Goal: Task Accomplishment & Management: Manage account settings

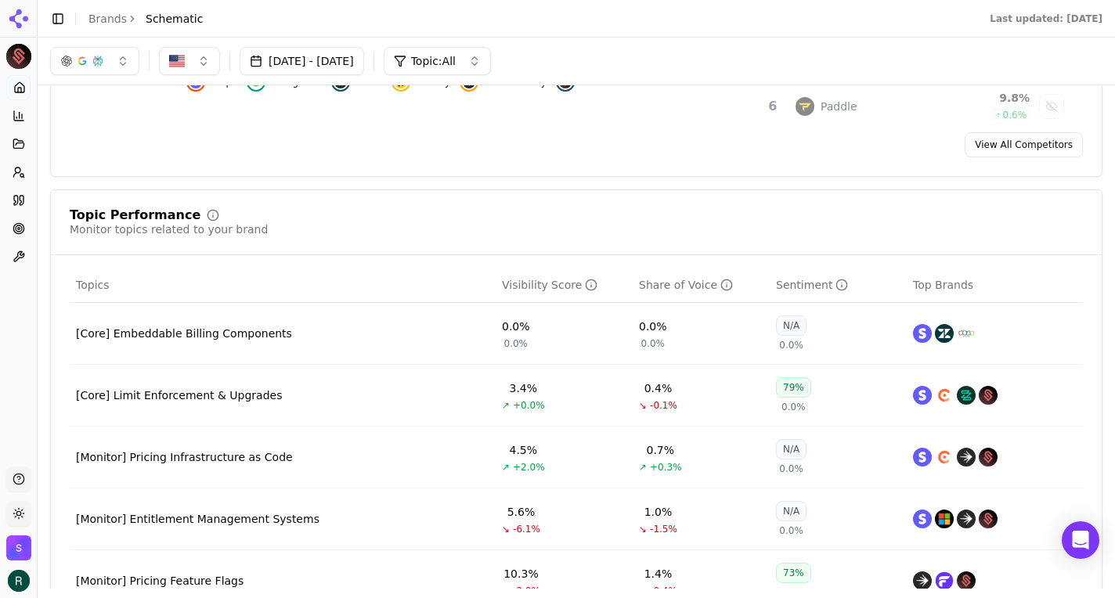
scroll to position [433, 0]
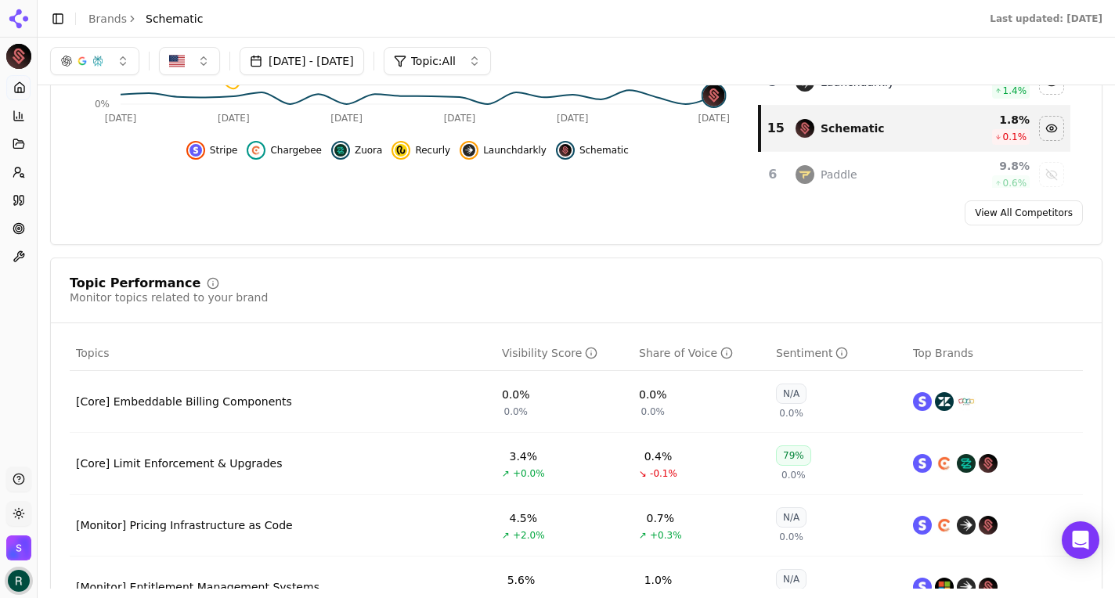
click at [23, 581] on img "Open user button" at bounding box center [19, 581] width 22 height 22
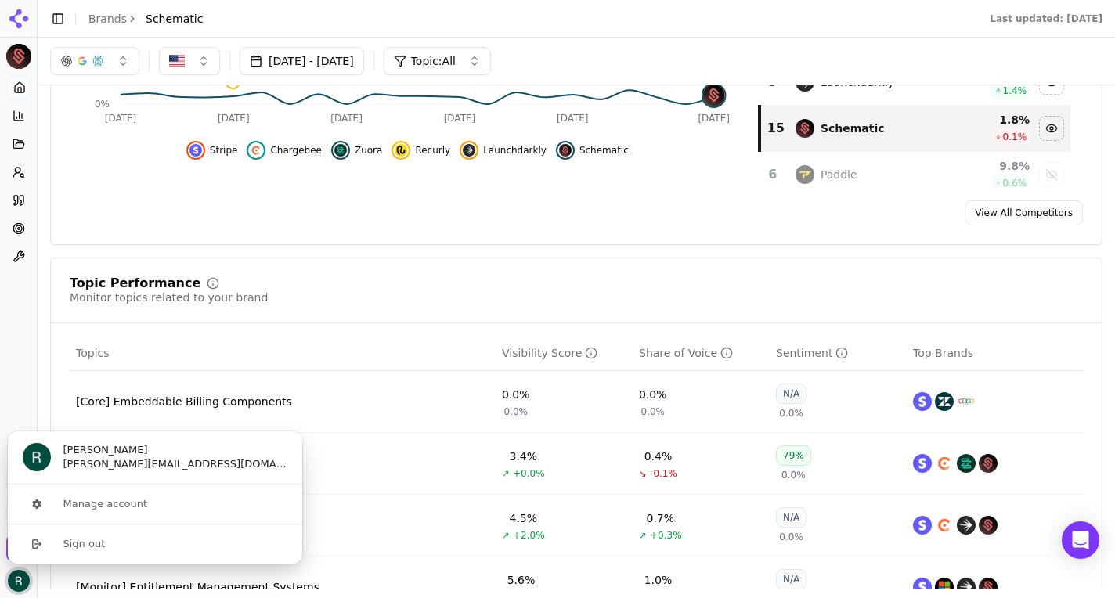
click at [23, 580] on img "Close user button" at bounding box center [19, 581] width 22 height 22
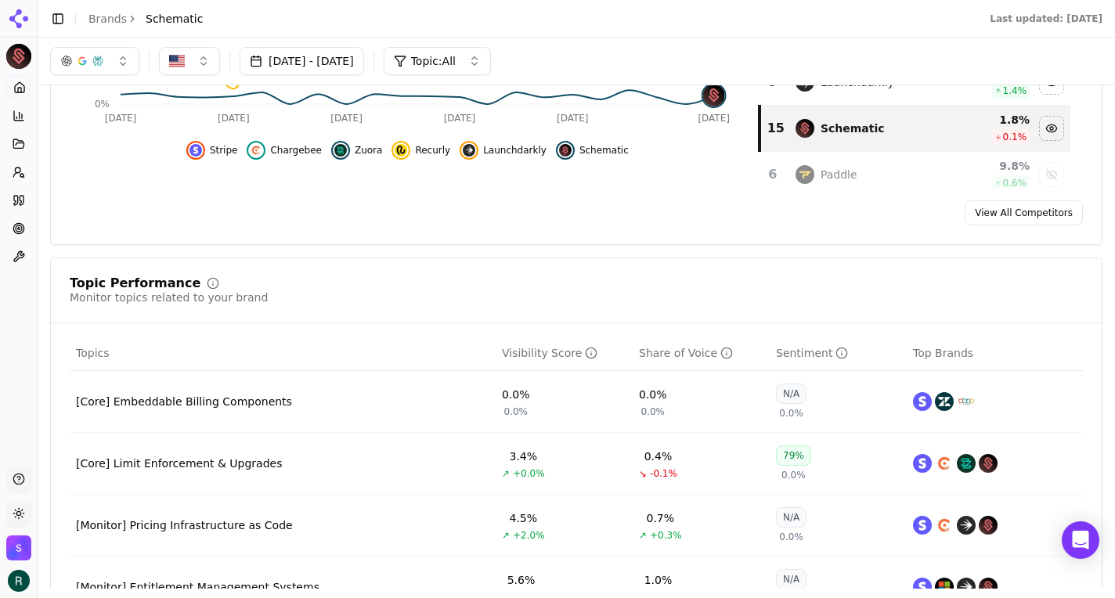
click at [21, 563] on div "Schematic" at bounding box center [18, 550] width 25 height 31
click at [21, 551] on img "Open organization switcher" at bounding box center [18, 547] width 25 height 25
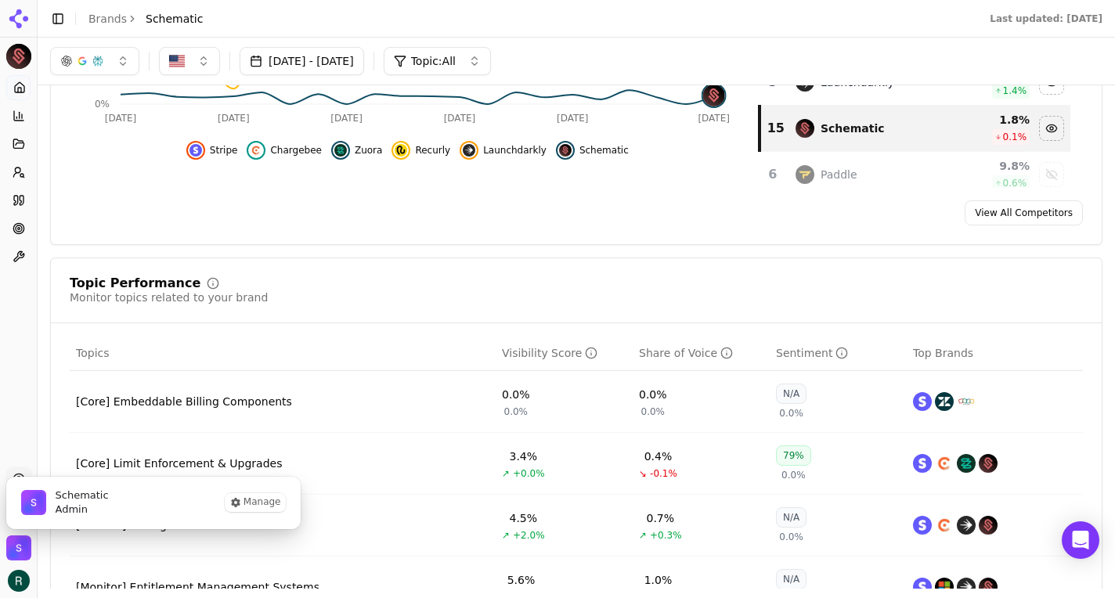
click at [21, 551] on img "Close organization switcher" at bounding box center [18, 547] width 25 height 25
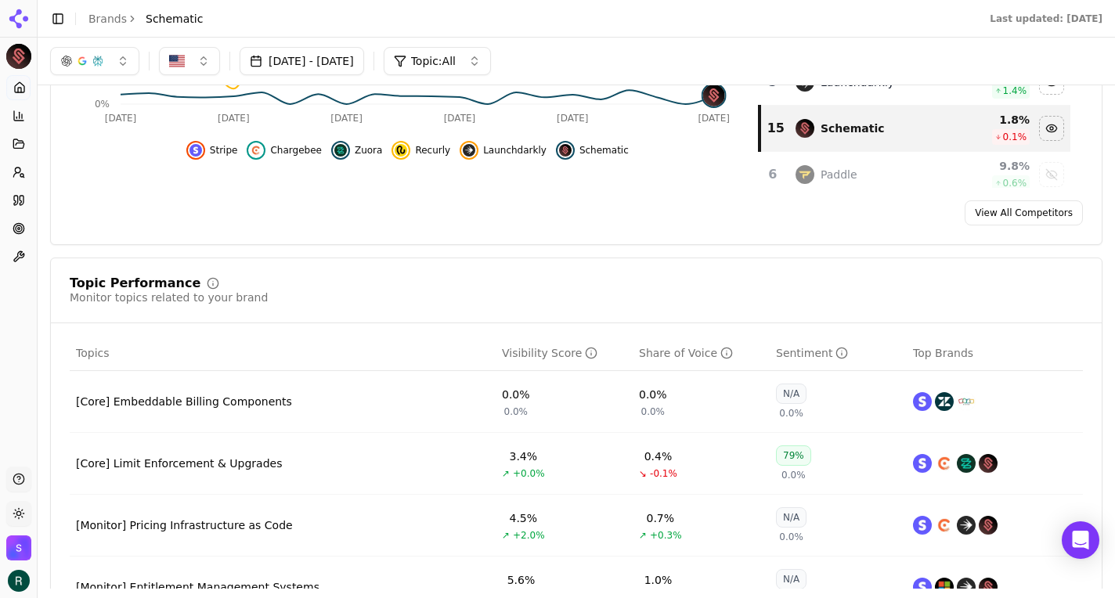
click at [10, 548] on img "Open organization switcher" at bounding box center [18, 547] width 25 height 25
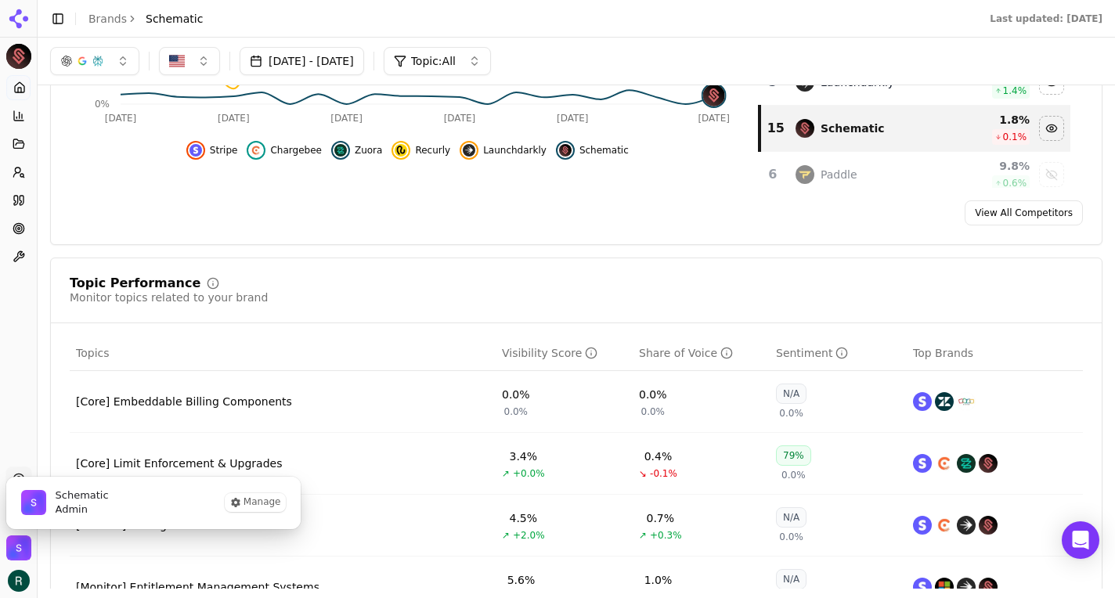
click at [141, 514] on div "Schematic Admin Manage" at bounding box center [153, 502] width 296 height 53
click at [75, 503] on span "Admin" at bounding box center [82, 510] width 53 height 14
click at [61, 506] on span "Admin" at bounding box center [82, 510] width 53 height 14
click at [249, 493] on button "Manage" at bounding box center [255, 502] width 61 height 19
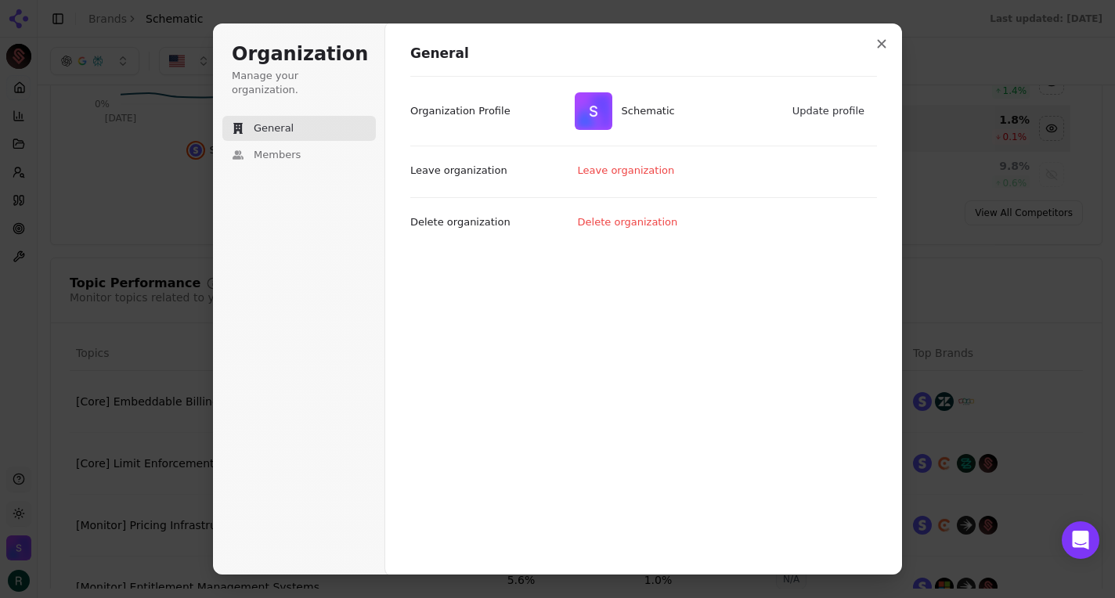
click at [302, 159] on div "Organization Manage your organization. General Members" at bounding box center [298, 136] width 153 height 188
click at [290, 149] on button "Members" at bounding box center [298, 154] width 153 height 25
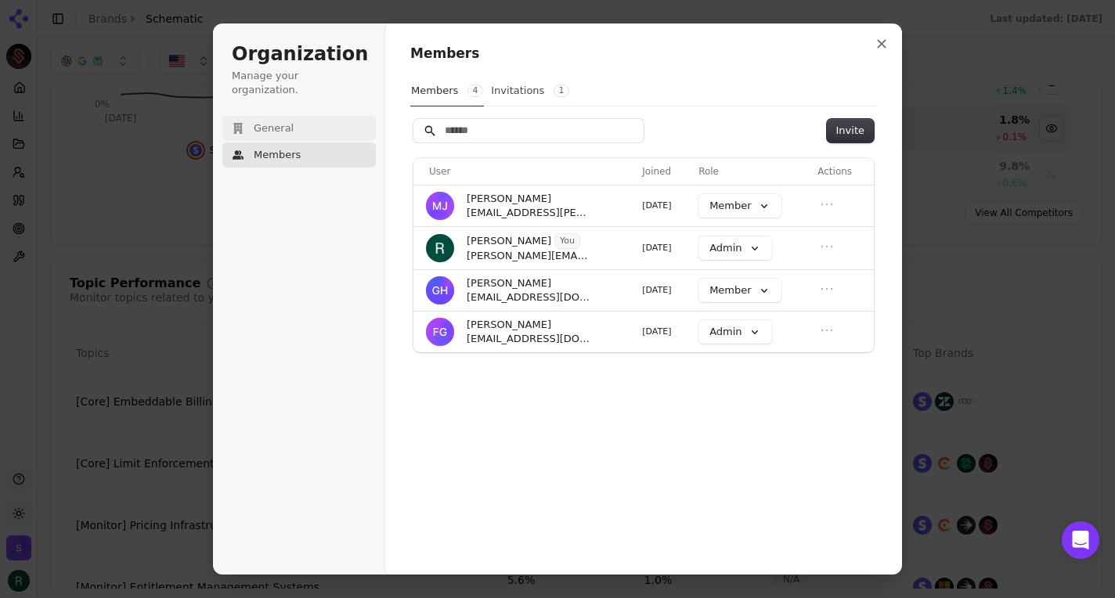
click at [281, 126] on button "General" at bounding box center [298, 128] width 153 height 25
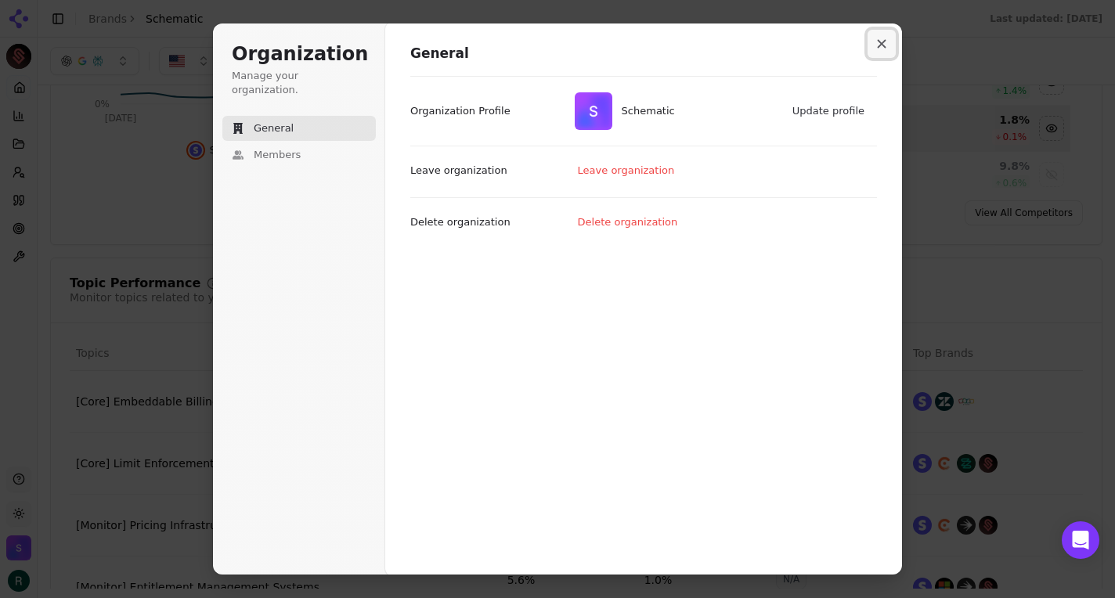
click at [881, 43] on icon "Close modal" at bounding box center [882, 44] width 9 height 9
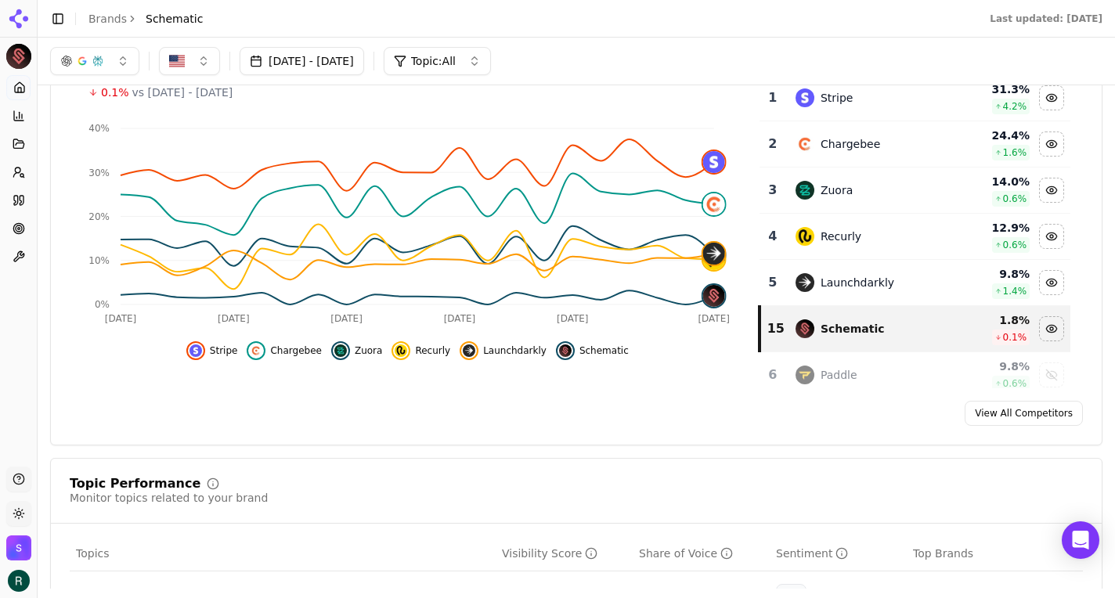
scroll to position [222, 0]
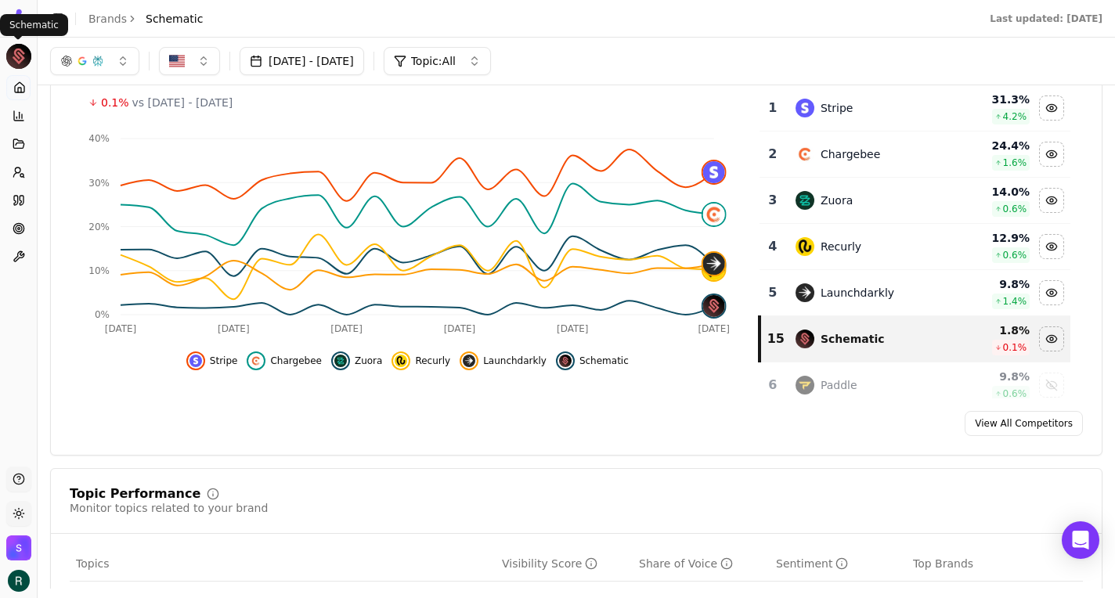
click at [12, 64] on html "Schematic Platform Home Competition Topics Prompts Citations Optimize Toolbox S…" at bounding box center [557, 299] width 1115 height 598
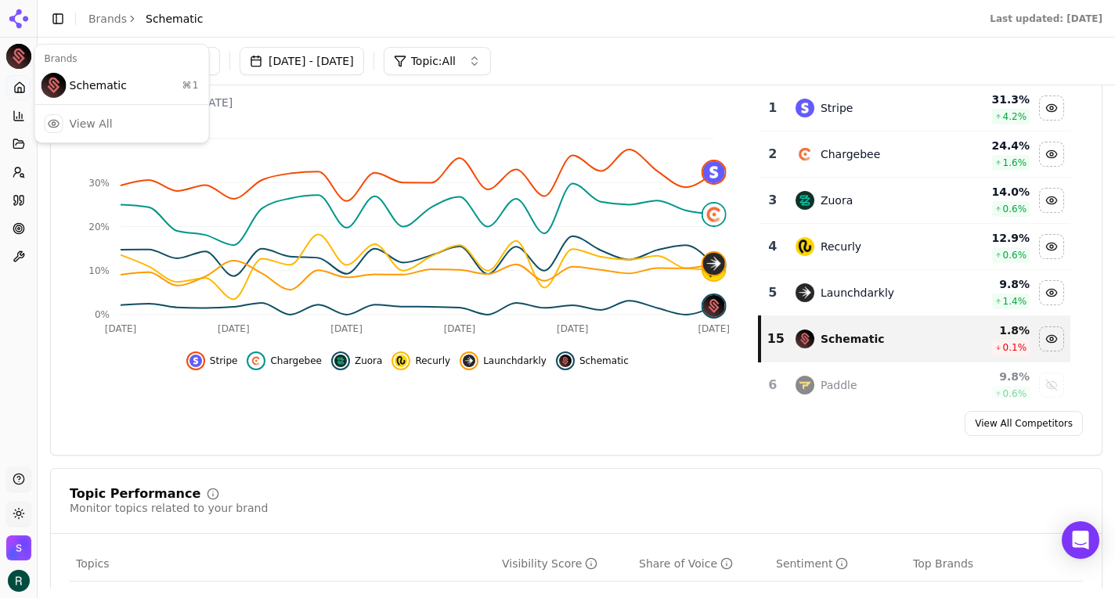
click at [27, 29] on html "Schematic Platform Home Competition Topics Prompts Citations Optimize Toolbox S…" at bounding box center [557, 299] width 1115 height 598
click at [25, 27] on icon at bounding box center [18, 18] width 25 height 25
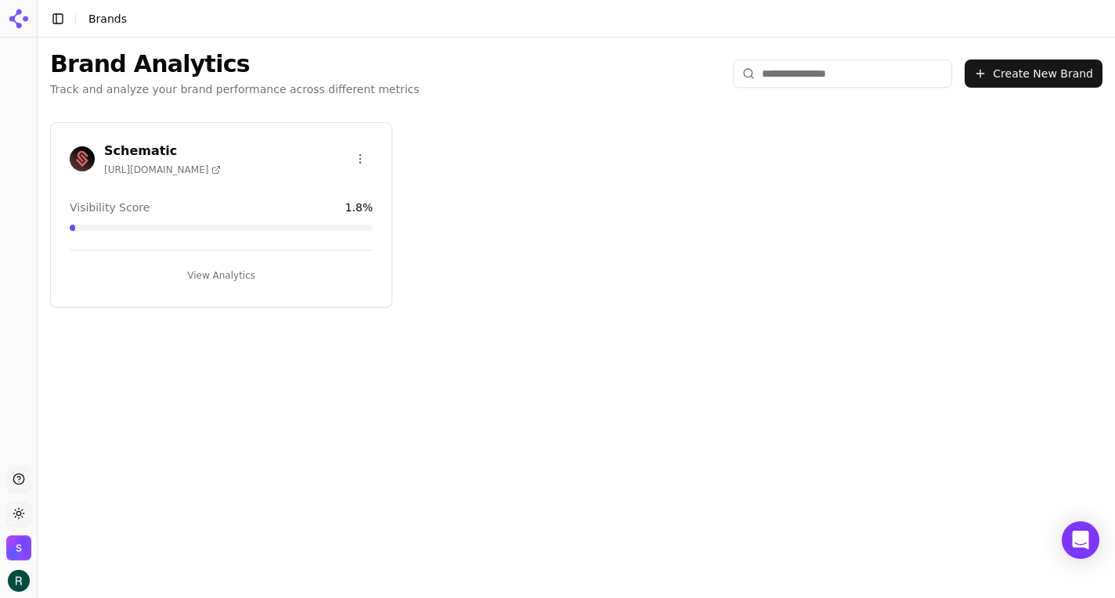
click at [15, 482] on button "Support" at bounding box center [18, 479] width 25 height 25
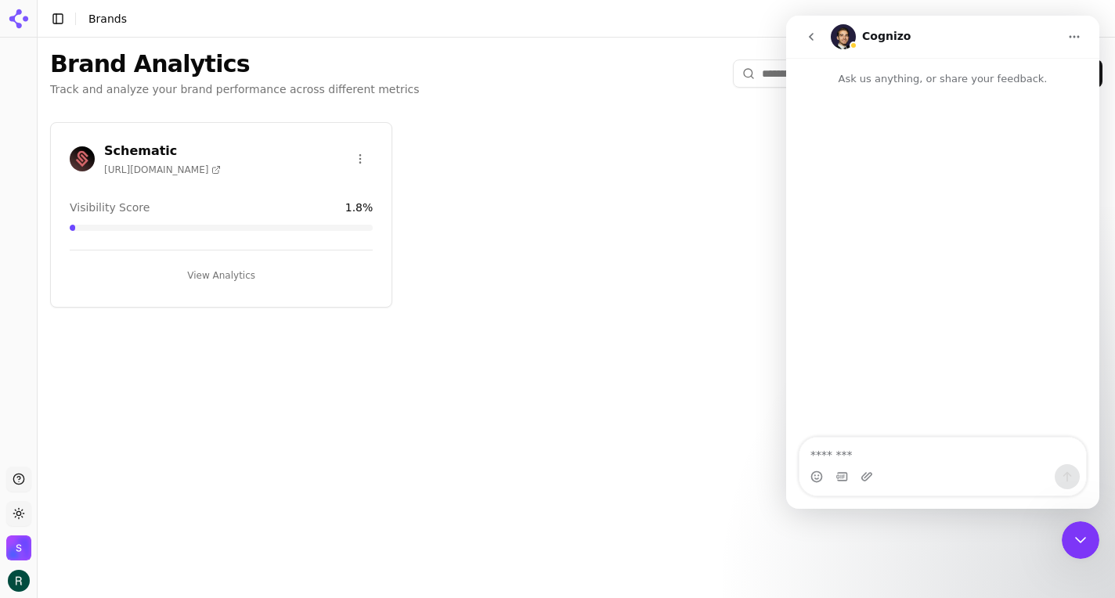
click at [15, 482] on button "Support" at bounding box center [18, 479] width 25 height 25
click at [15, 510] on html "Support Toggle theme Schematic Toggle Sidebar Brands Brand Analytics Track and …" at bounding box center [557, 299] width 1115 height 598
click at [97, 514] on html "Support Toggle theme Schematic Toggle Sidebar Brands Brand Analytics Track and …" at bounding box center [557, 299] width 1115 height 598
click at [23, 533] on ul "Support Toggle theme Schematic" at bounding box center [18, 529] width 24 height 125
click at [16, 560] on img "Open organization switcher" at bounding box center [18, 547] width 25 height 25
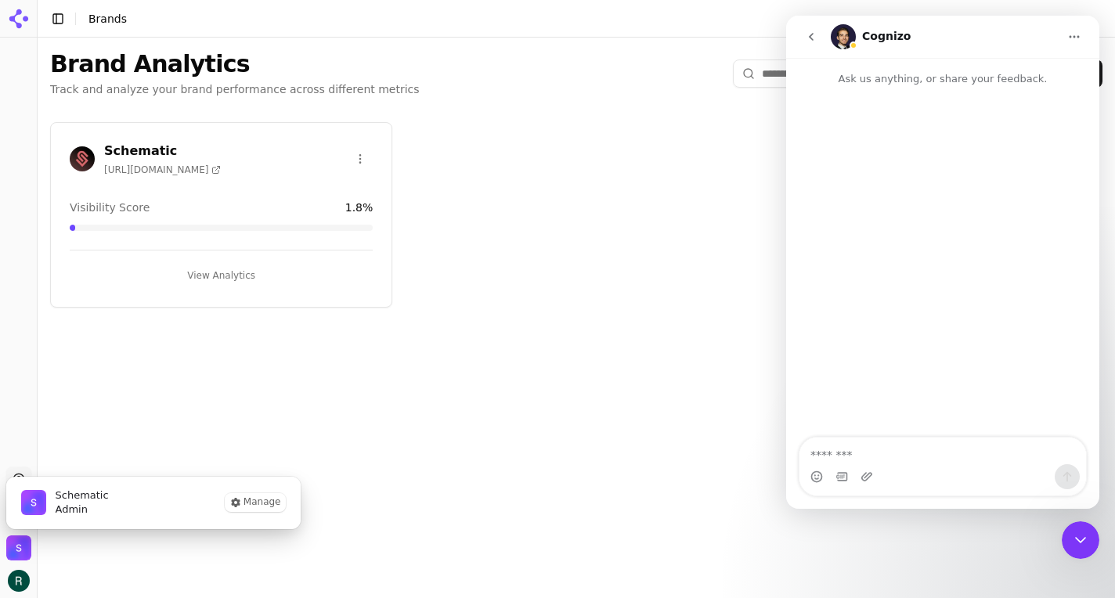
click at [100, 508] on span "Admin" at bounding box center [82, 510] width 53 height 14
click at [59, 508] on span "Admin" at bounding box center [82, 510] width 53 height 14
click at [41, 508] on img "Schematic is active" at bounding box center [33, 502] width 25 height 25
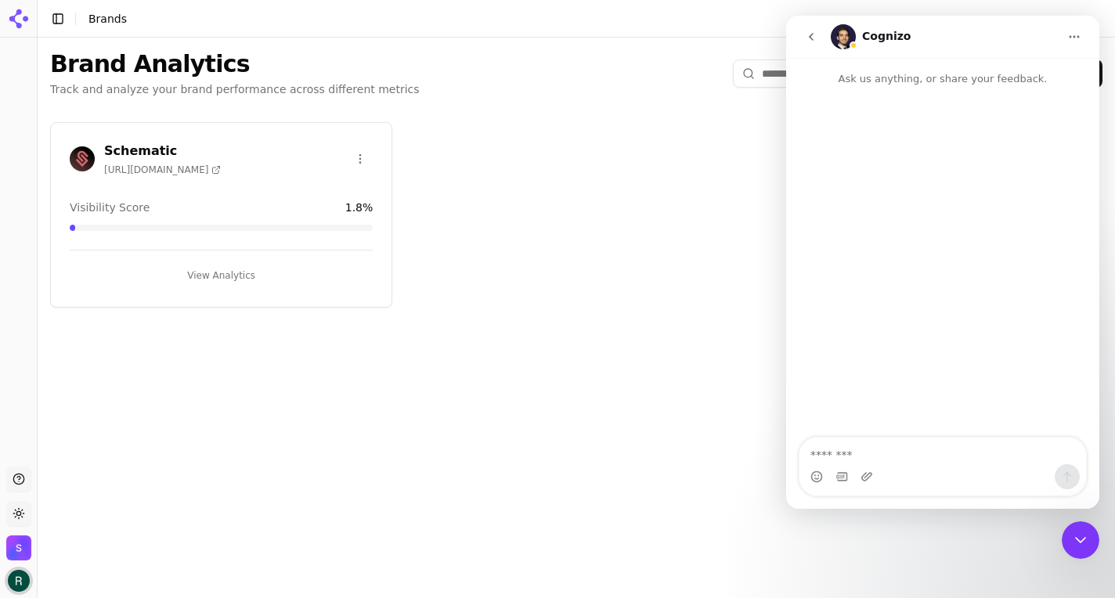
click at [15, 582] on img "Open user button" at bounding box center [19, 581] width 22 height 22
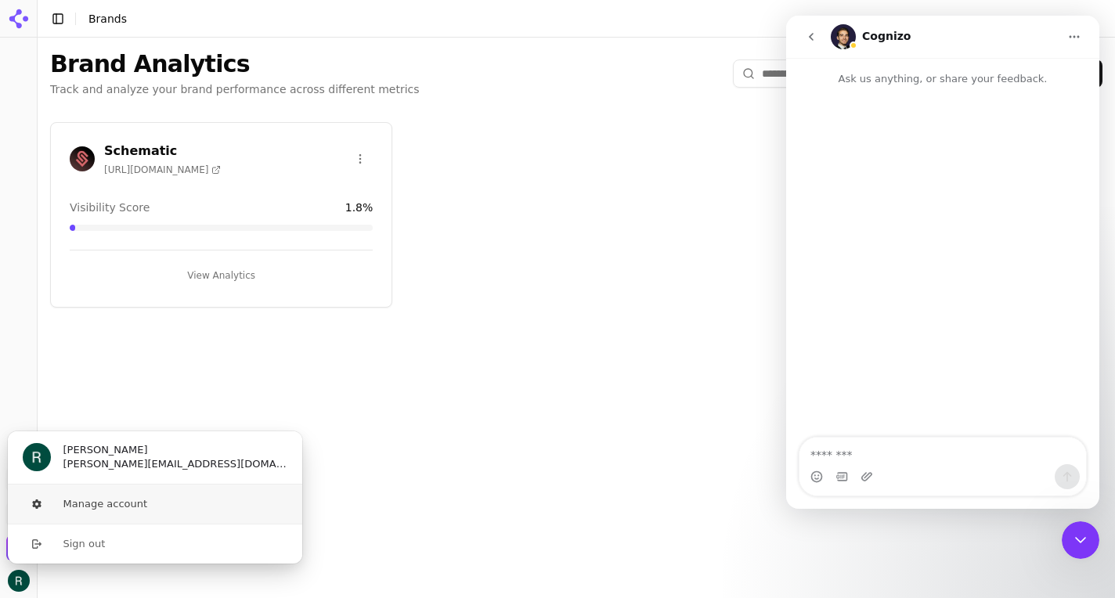
click at [102, 494] on button "Manage account" at bounding box center [155, 504] width 296 height 39
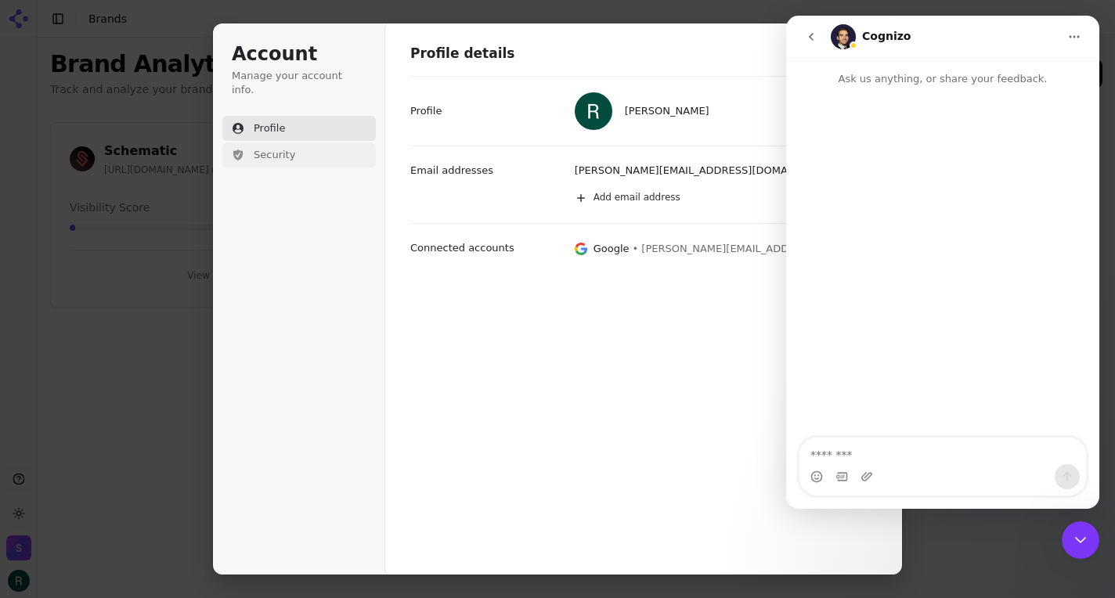
click at [279, 148] on span "Security" at bounding box center [274, 155] width 41 height 14
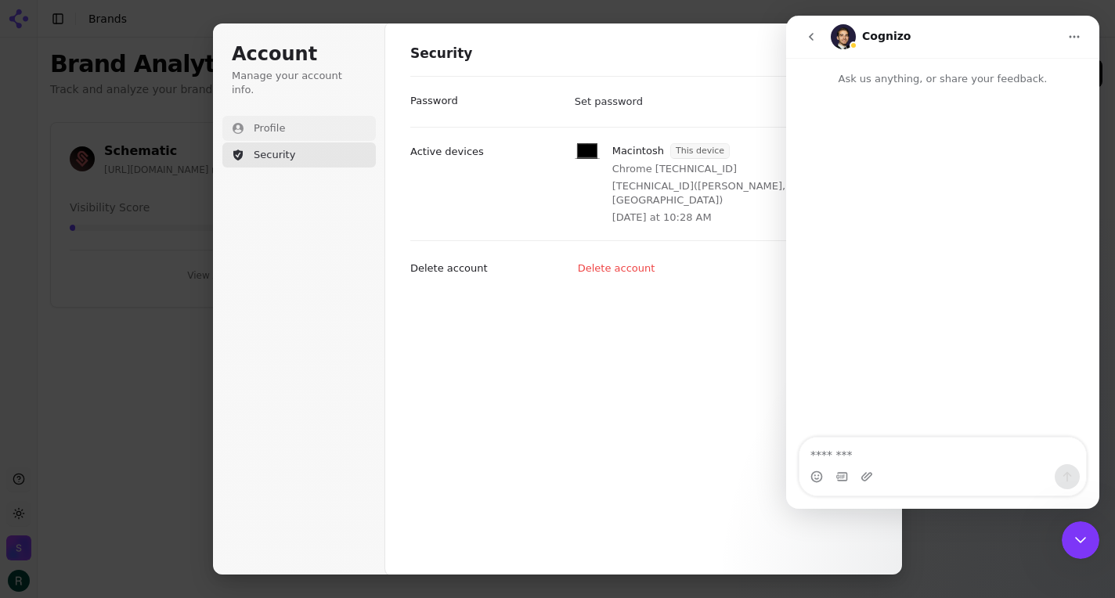
click at [268, 121] on span "Profile" at bounding box center [269, 128] width 31 height 14
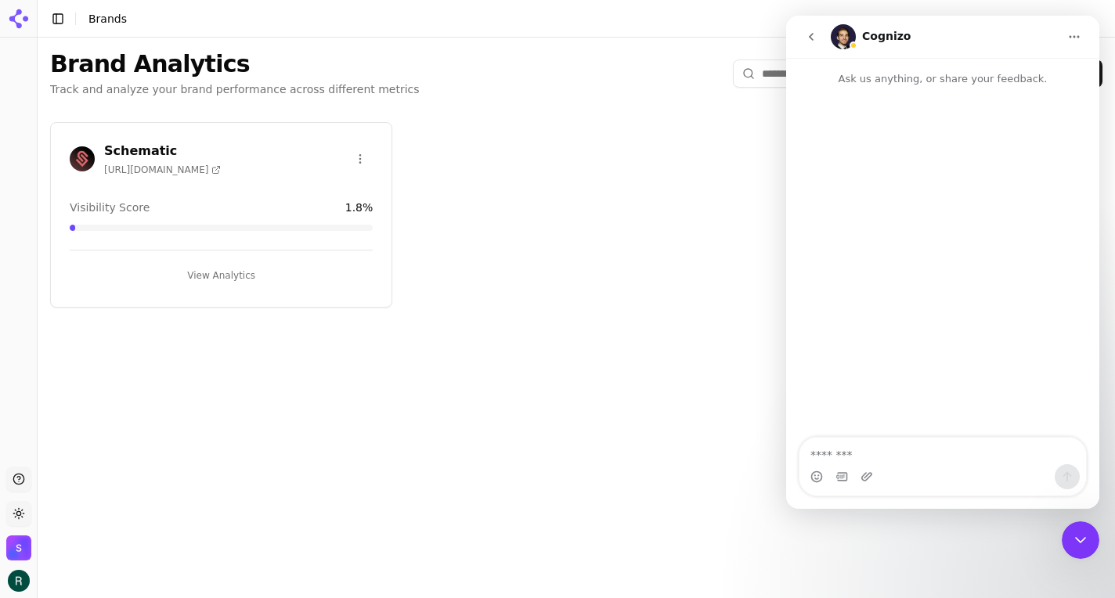
click at [690, 280] on div "Schematic [URL][DOMAIN_NAME] Visibility Score 1.8 % View Analytics" at bounding box center [576, 215] width 1077 height 211
click at [1086, 554] on div "Close Intercom Messenger" at bounding box center [1081, 540] width 38 height 38
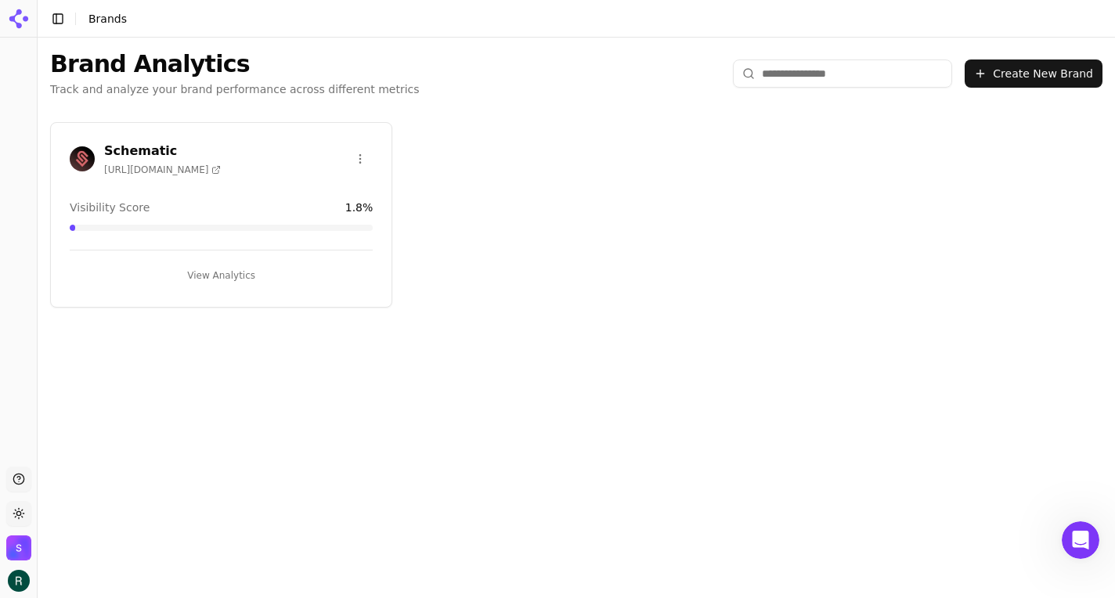
click at [105, 20] on span "Brands" at bounding box center [107, 19] width 38 height 13
click at [67, 19] on button "Toggle Sidebar" at bounding box center [58, 19] width 22 height 22
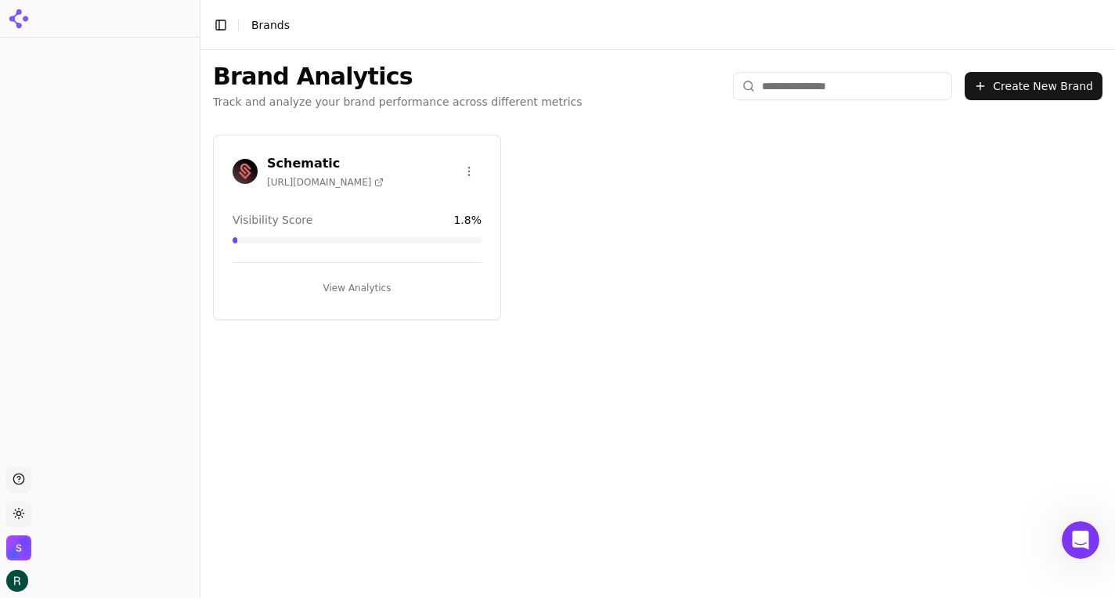
click at [16, 5] on div at bounding box center [100, 19] width 200 height 38
click at [23, 18] on icon at bounding box center [25, 18] width 5 height 5
click at [314, 179] on span "[URL][DOMAIN_NAME]" at bounding box center [325, 182] width 117 height 13
click at [272, 142] on div "Schematic [URL][DOMAIN_NAME] Visibility Score 1.8 % View Analytics" at bounding box center [357, 228] width 288 height 186
click at [272, 151] on div "Schematic [URL][DOMAIN_NAME] Visibility Score 1.8 % View Analytics" at bounding box center [357, 228] width 288 height 186
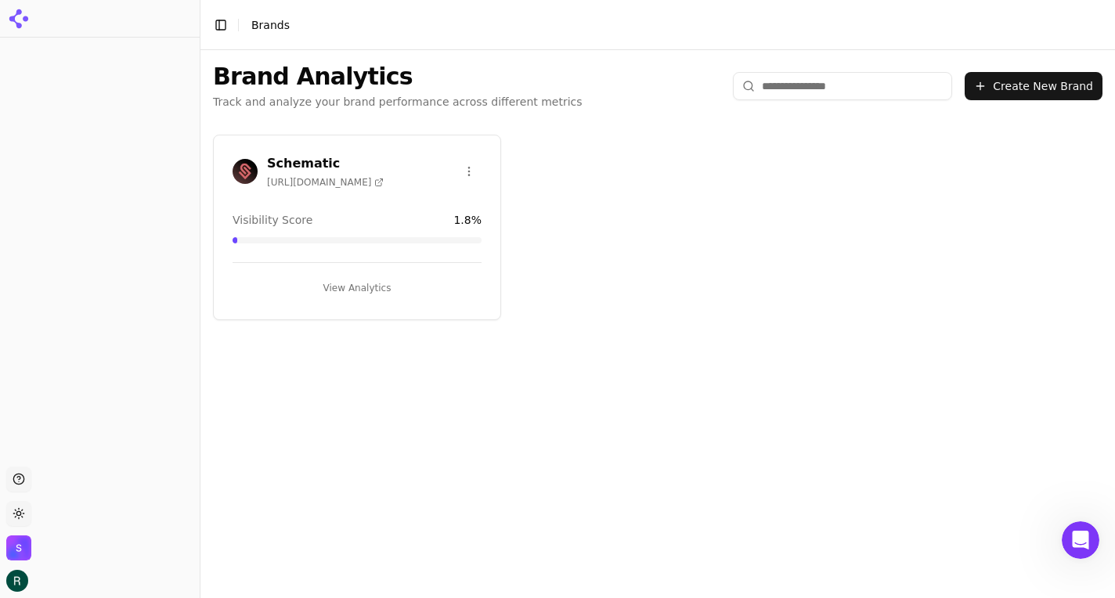
click at [349, 284] on button "View Analytics" at bounding box center [357, 288] width 249 height 25
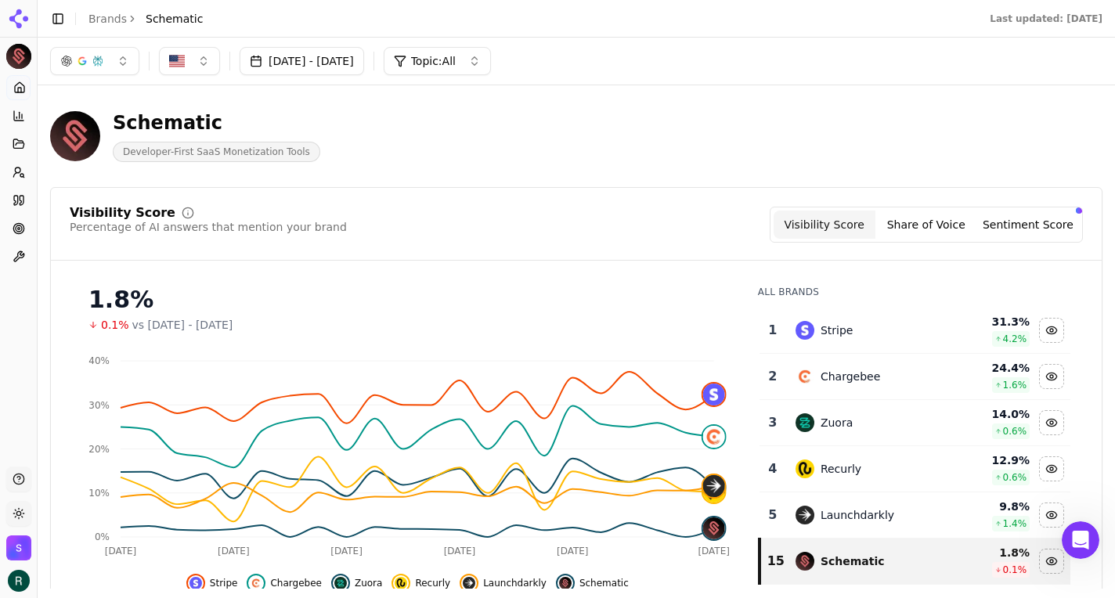
click at [132, 62] on button "button" at bounding box center [94, 61] width 89 height 28
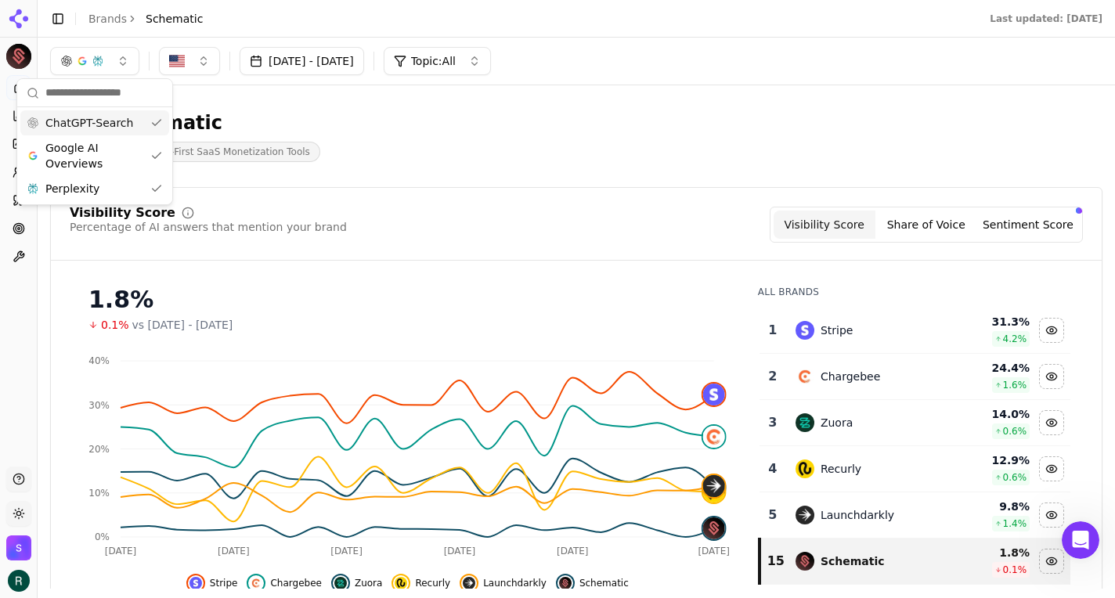
click at [233, 115] on div "Schematic" at bounding box center [216, 122] width 207 height 25
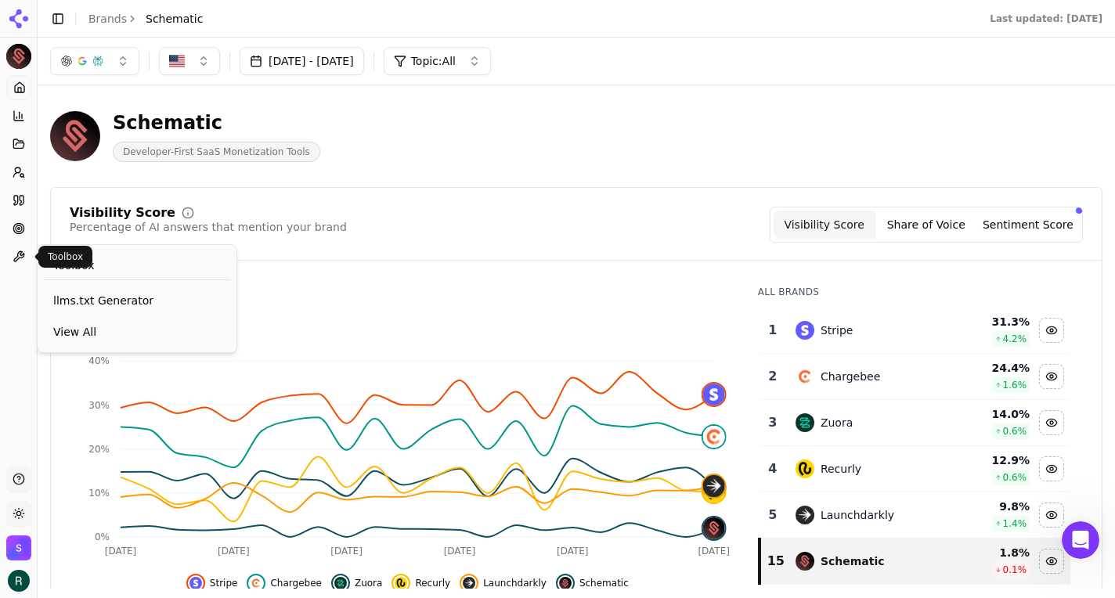
click at [20, 255] on icon at bounding box center [19, 257] width 13 height 13
click at [1088, 528] on div "Open Intercom Messenger" at bounding box center [1081, 540] width 52 height 52
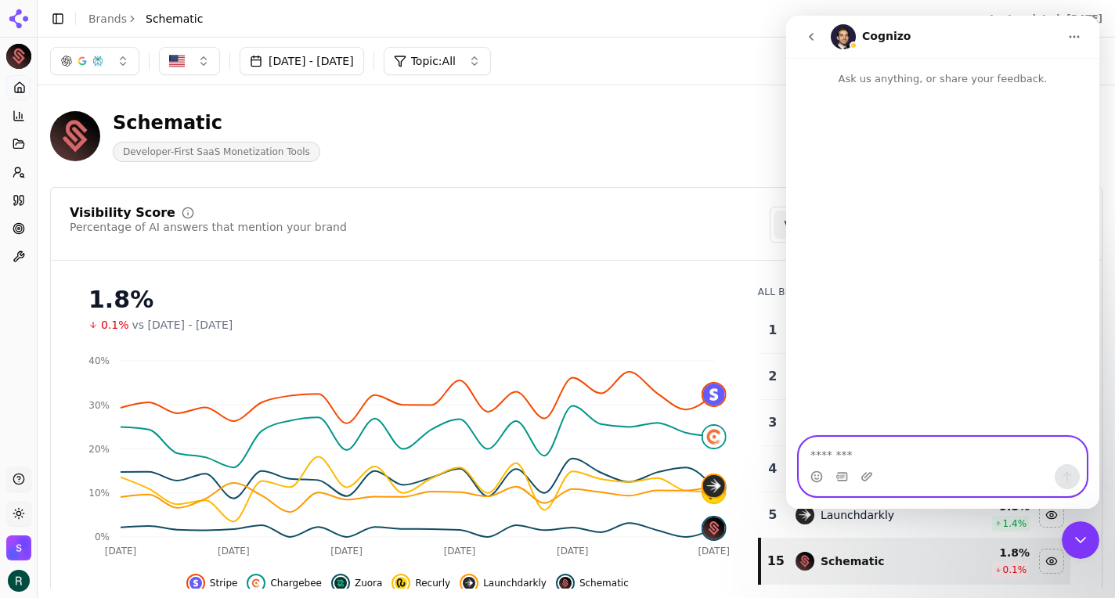
click at [888, 449] on textarea "Message…" at bounding box center [942, 451] width 287 height 27
type textarea "*********"
type textarea "**********"
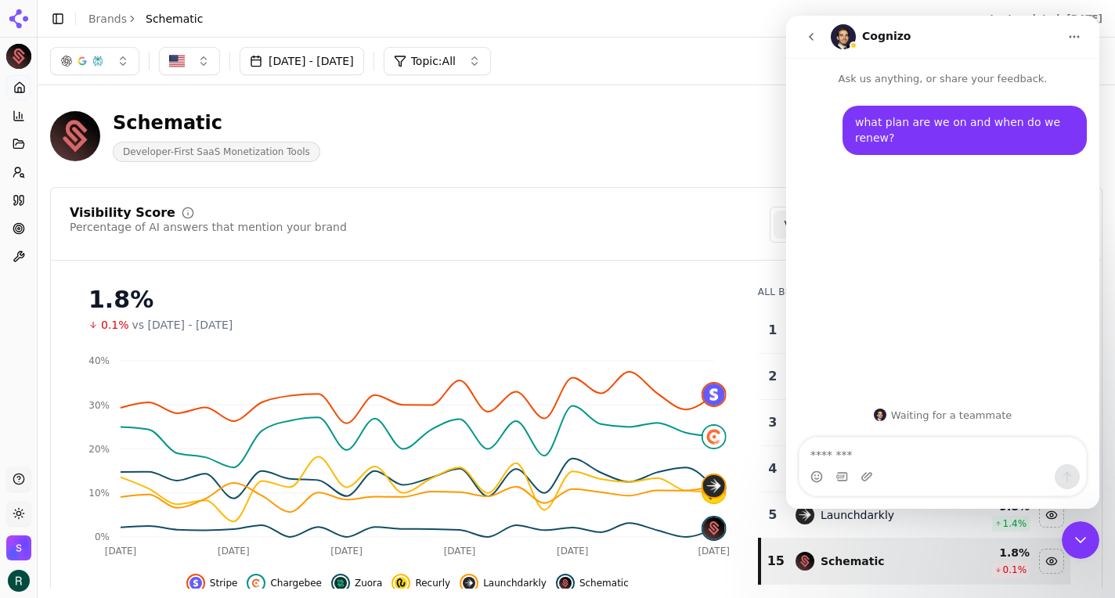
click at [737, 102] on div "Schematic Developer-First SaaS Monetization Tools" at bounding box center [576, 136] width 1052 height 77
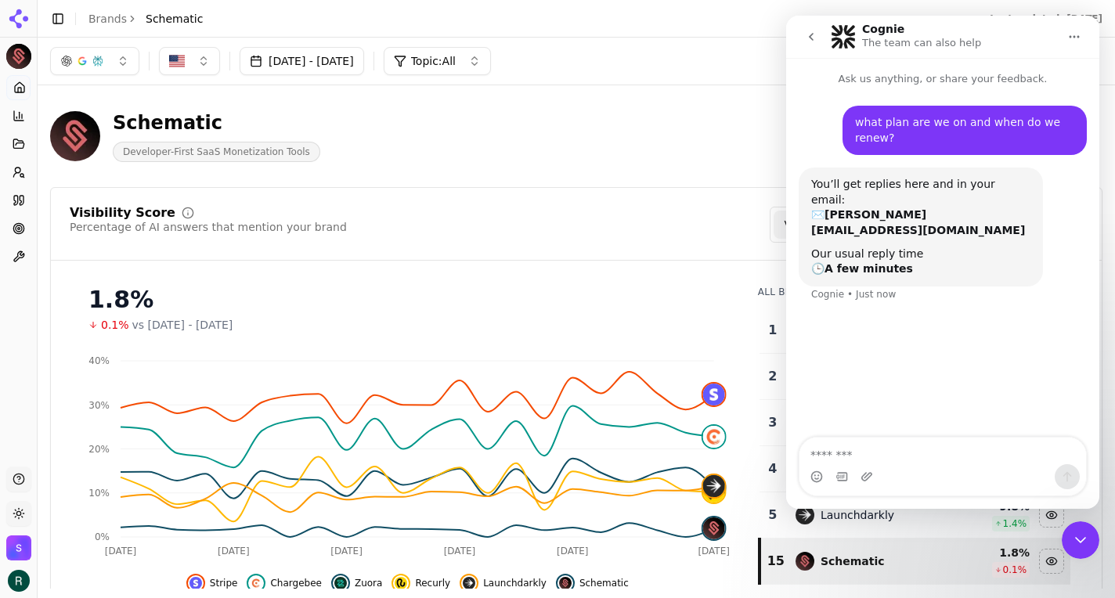
click at [496, 197] on div "Visibility Score Percentage of AI answers that mention your brand Visibility Sc…" at bounding box center [576, 432] width 1052 height 491
